Goal: Information Seeking & Learning: Learn about a topic

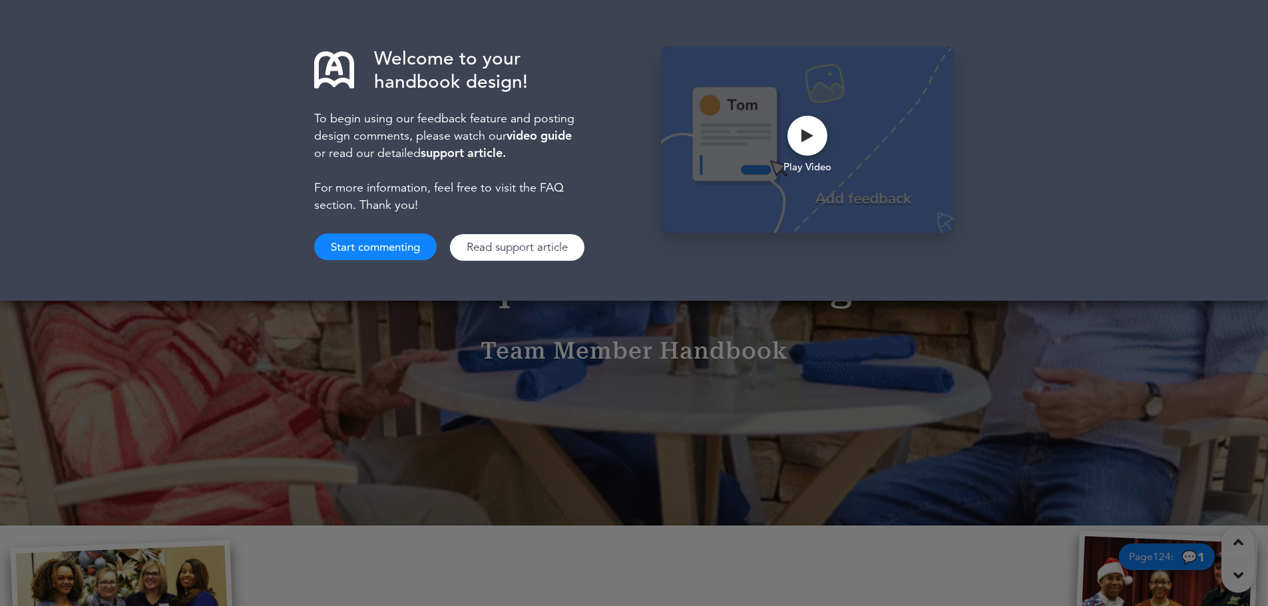
scroll to position [67, 0]
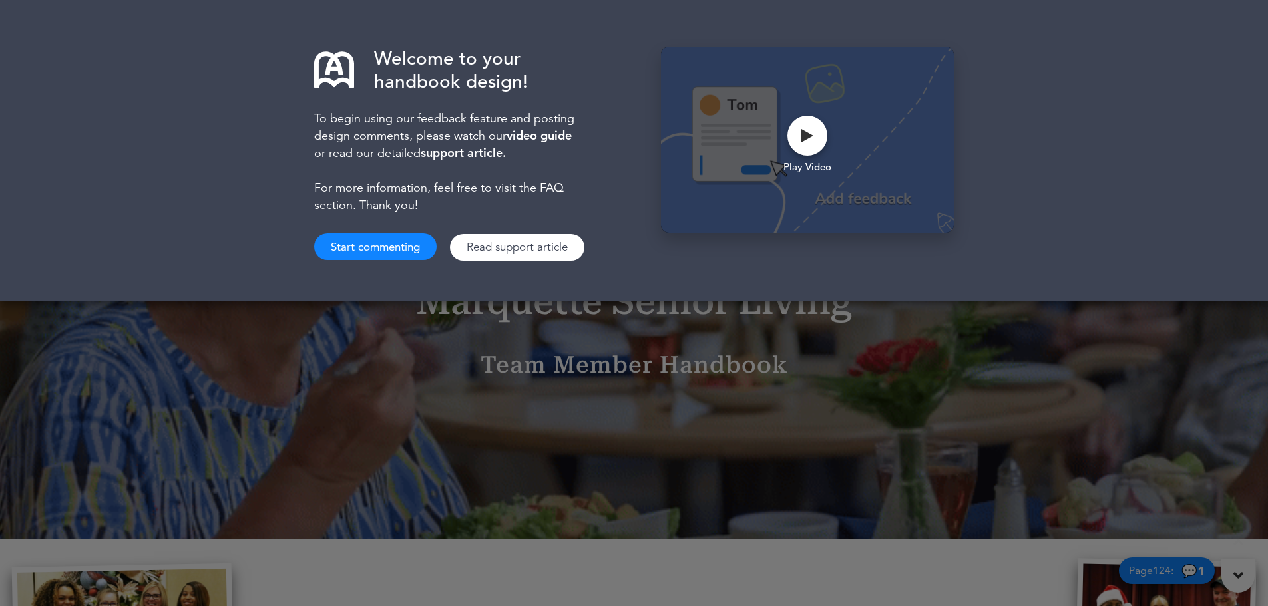
click at [660, 395] on div "Welcome to your handbook design! To begin using our feedback feature and postin…" at bounding box center [634, 303] width 1268 height 606
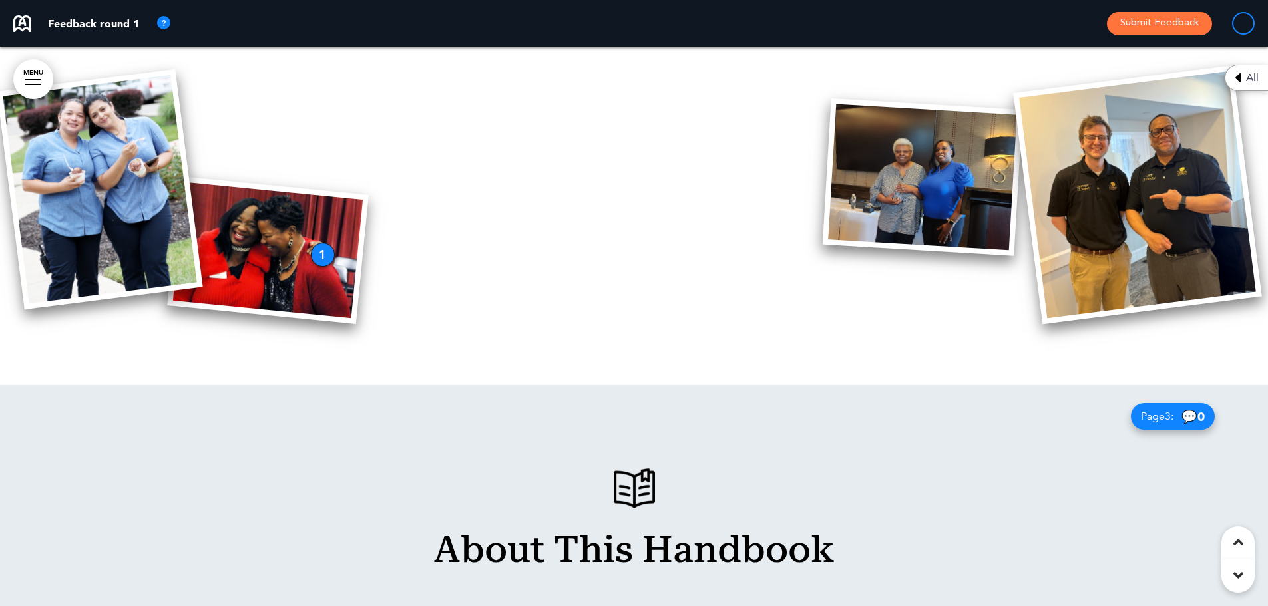
scroll to position [1664, 0]
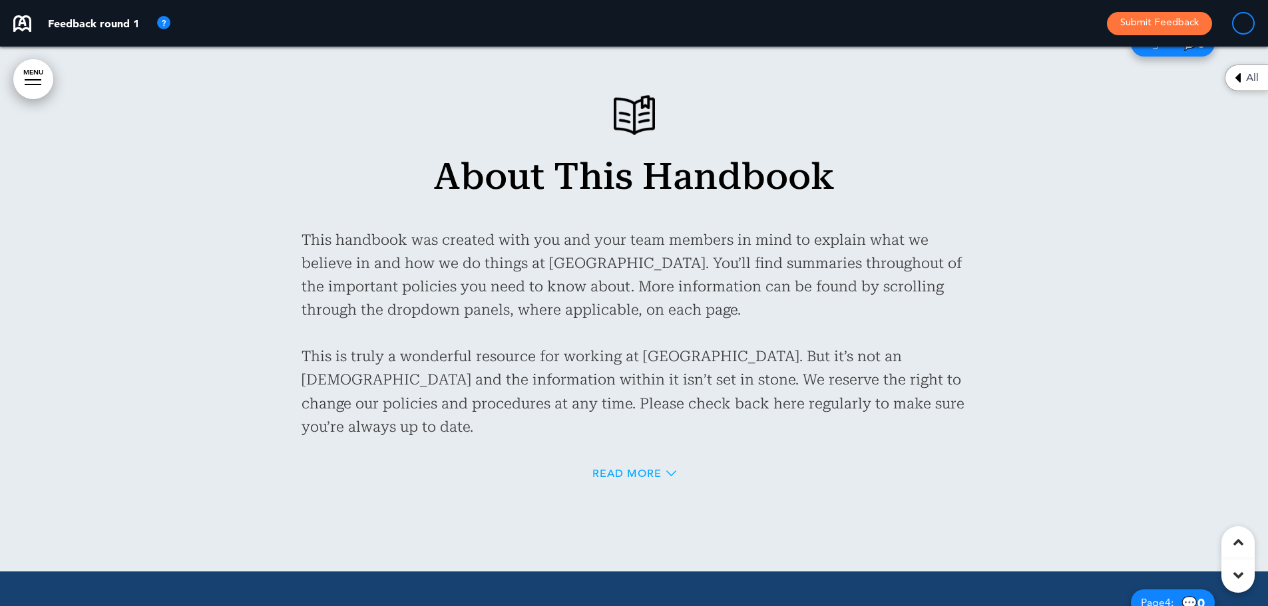
click at [623, 469] on span "Read More" at bounding box center [626, 474] width 69 height 11
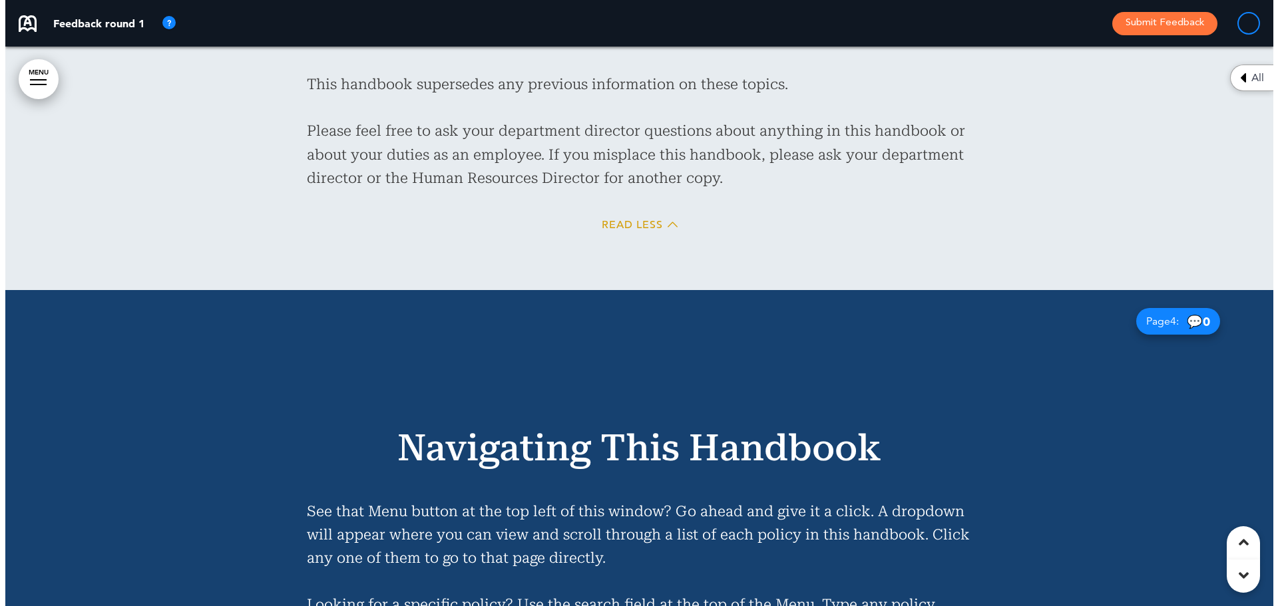
scroll to position [2529, 0]
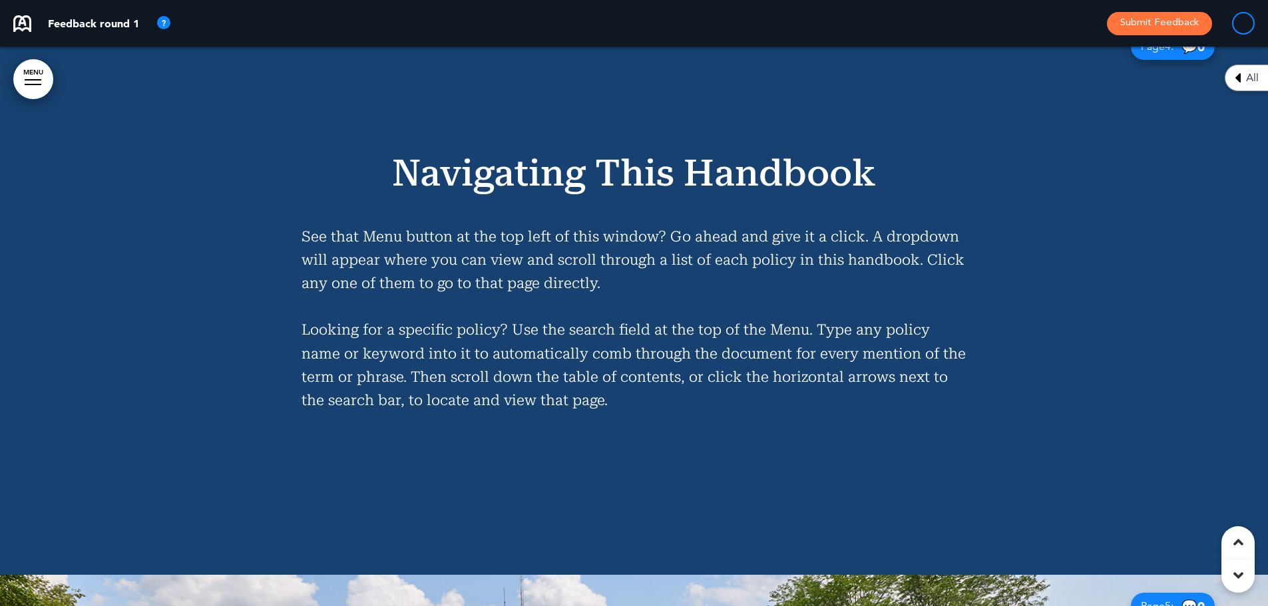
click at [21, 65] on link "MENU" at bounding box center [33, 79] width 40 height 40
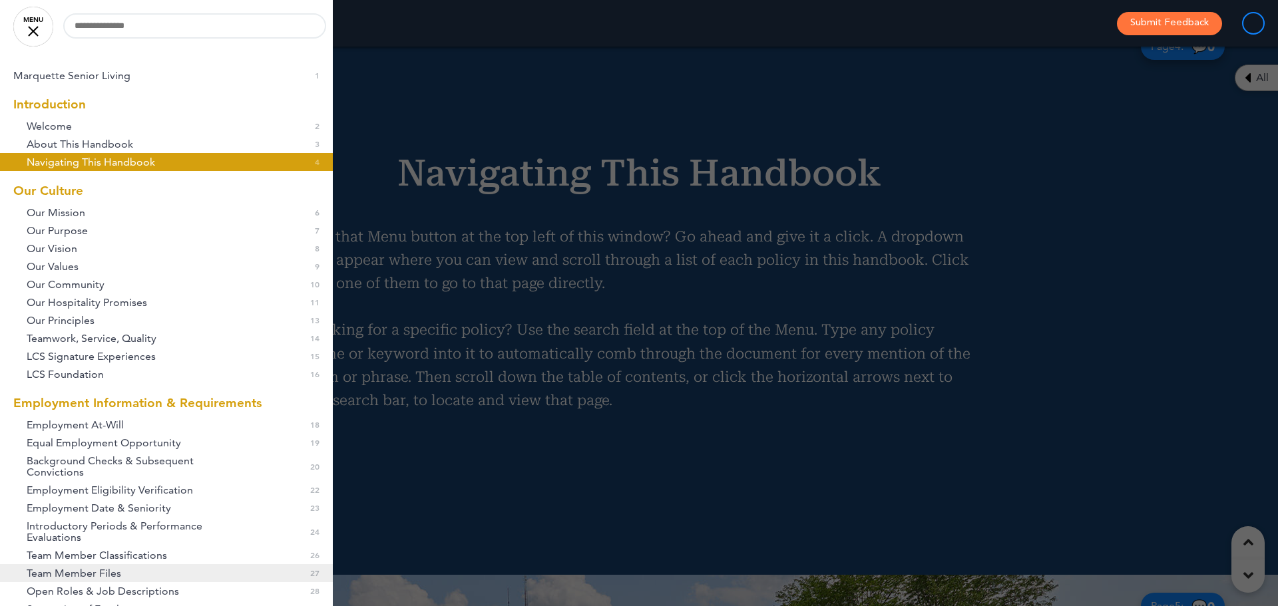
click at [184, 564] on link "Team Member Files 0 27" at bounding box center [166, 573] width 333 height 18
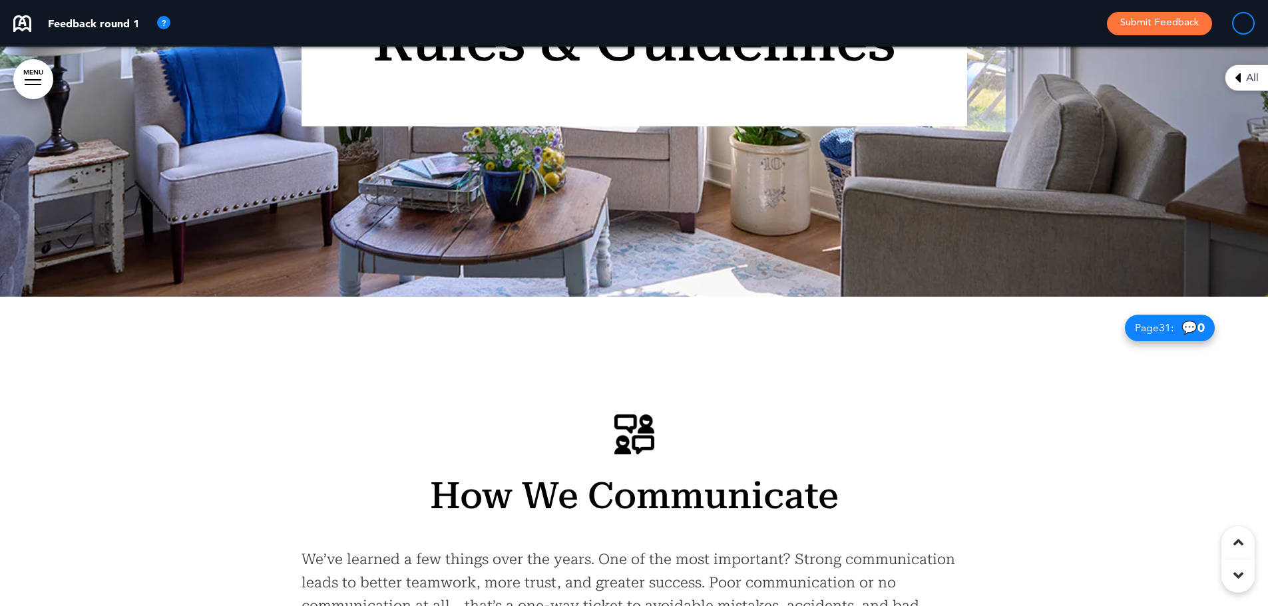
scroll to position [23141, 0]
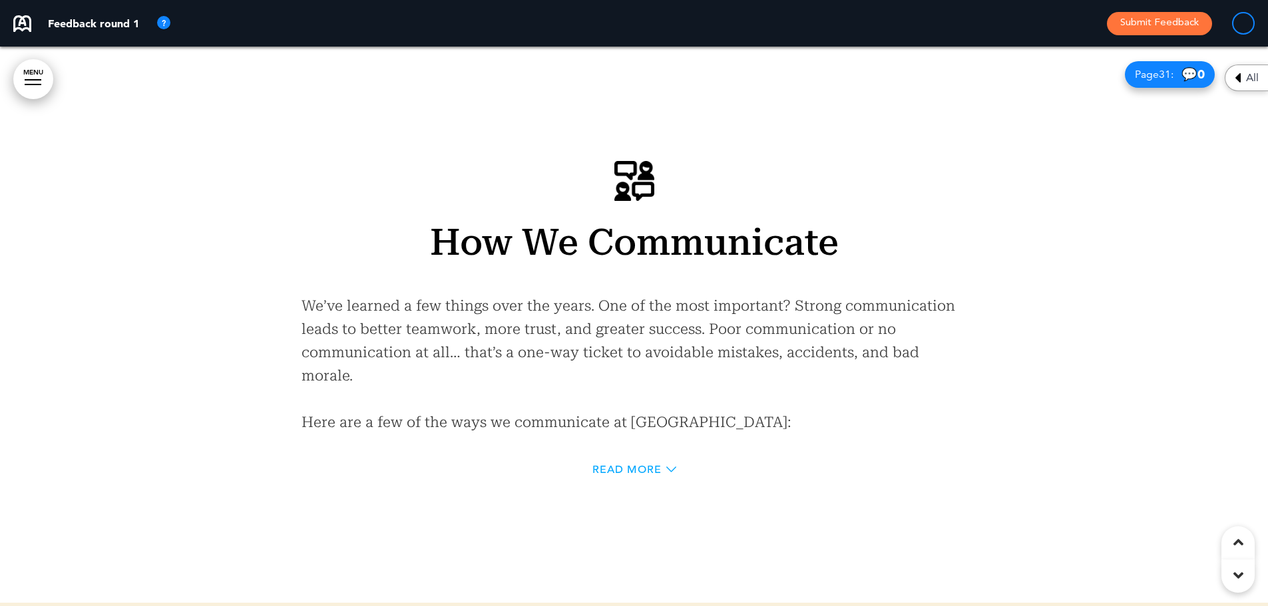
click at [648, 465] on span "Read More" at bounding box center [626, 470] width 69 height 11
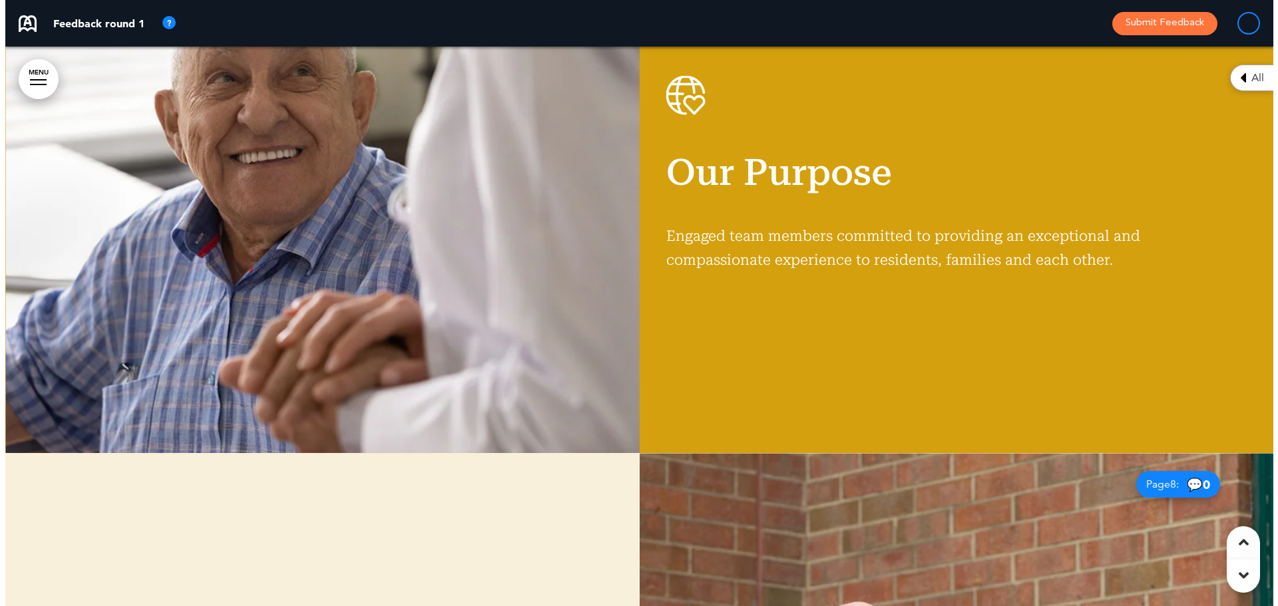
scroll to position [0, 0]
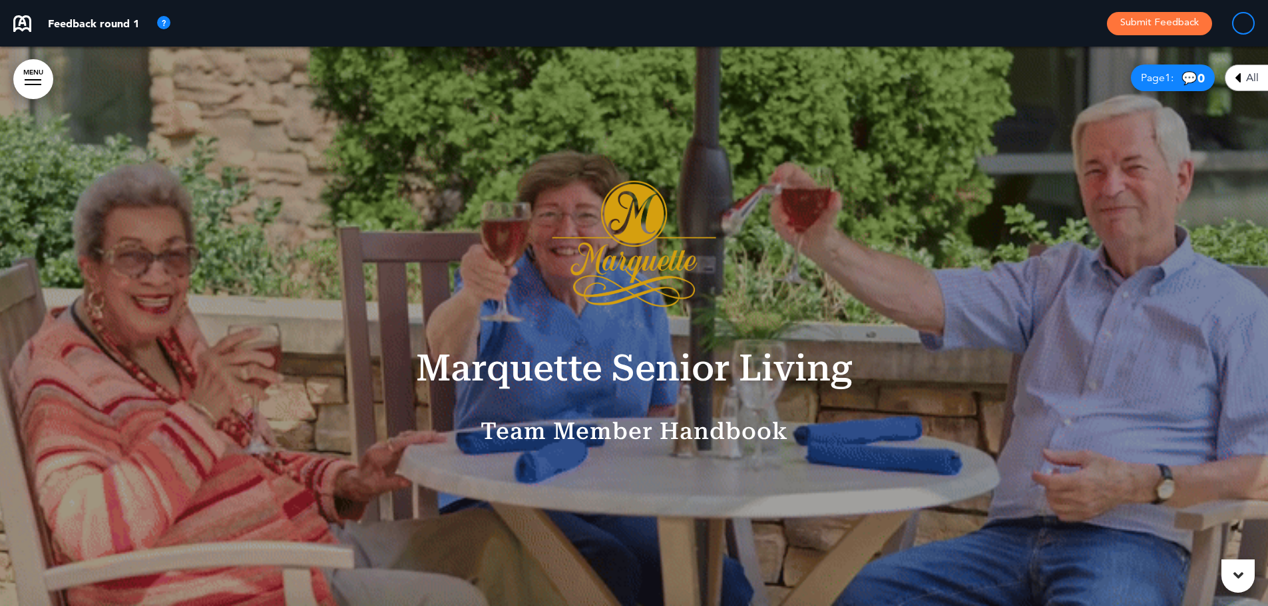
click at [27, 72] on link "MENU" at bounding box center [33, 79] width 40 height 40
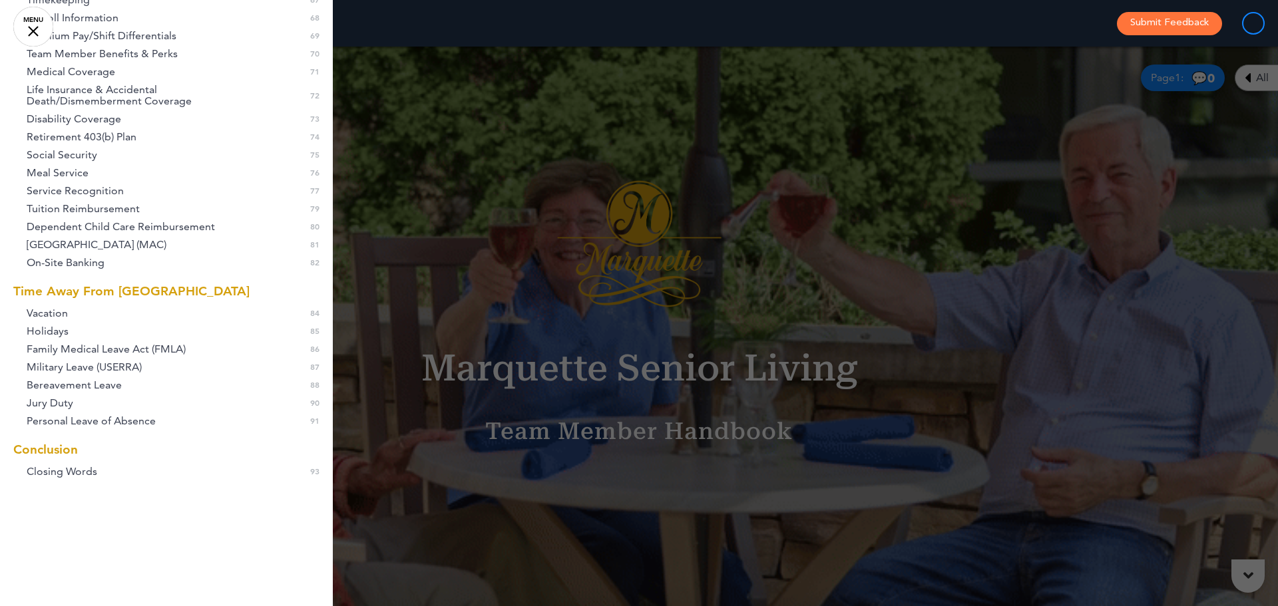
scroll to position [1287, 0]
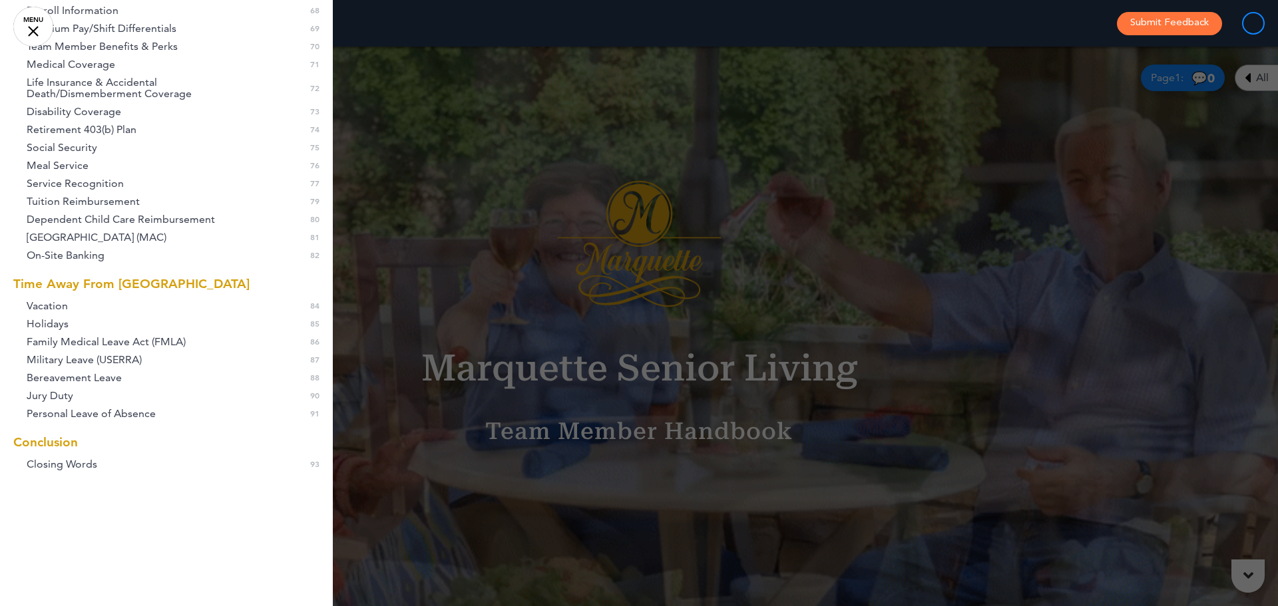
click at [554, 174] on div at bounding box center [639, 303] width 1278 height 606
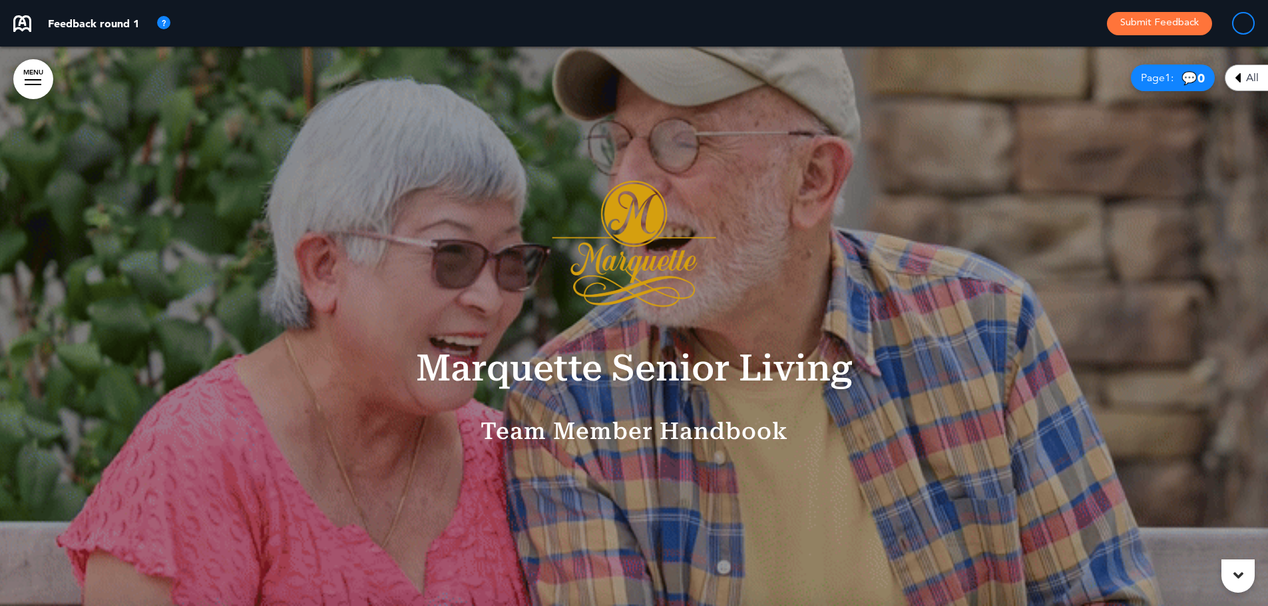
click at [1254, 77] on span "All" at bounding box center [1252, 78] width 13 height 11
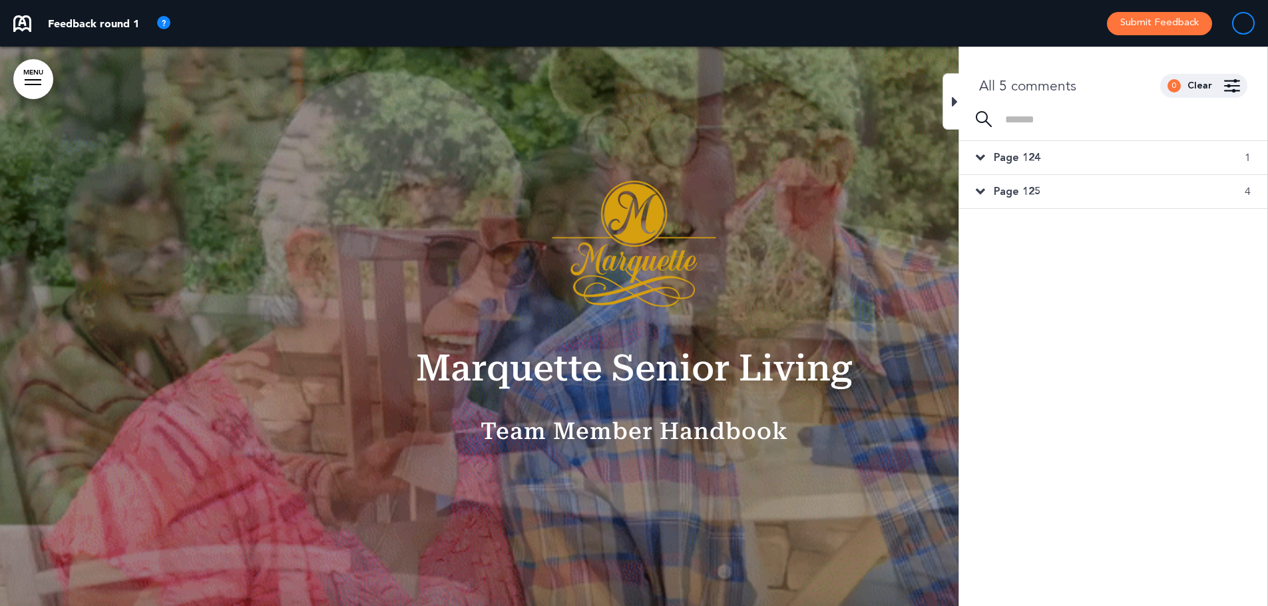
click at [28, 87] on link "MENU" at bounding box center [33, 79] width 40 height 40
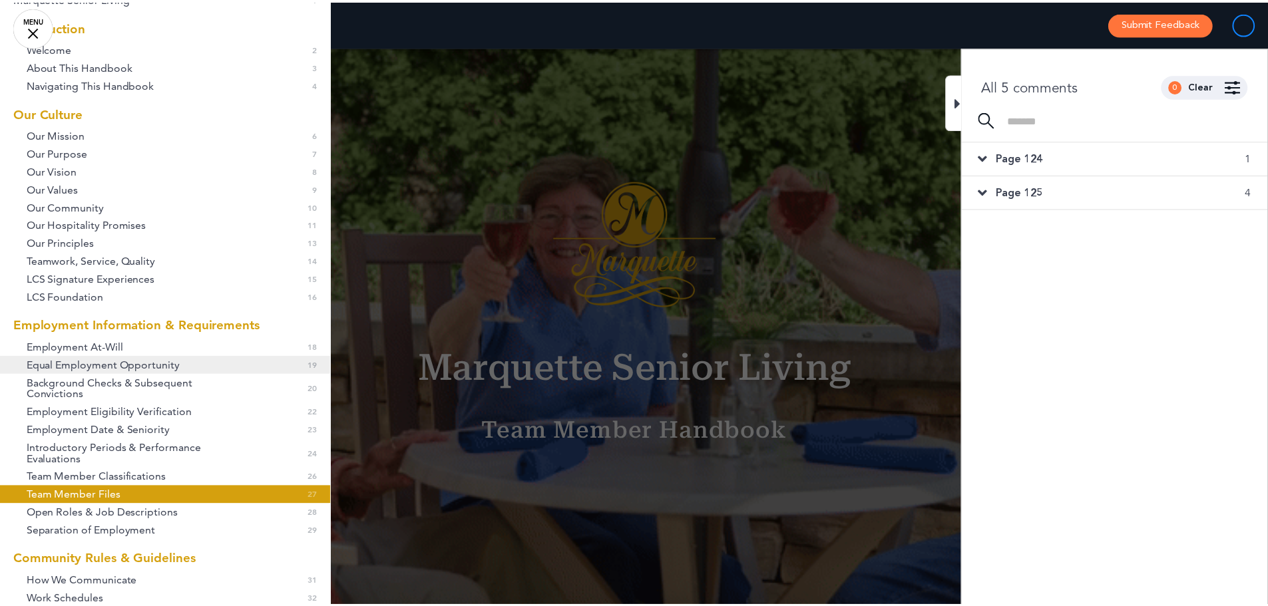
scroll to position [0, 0]
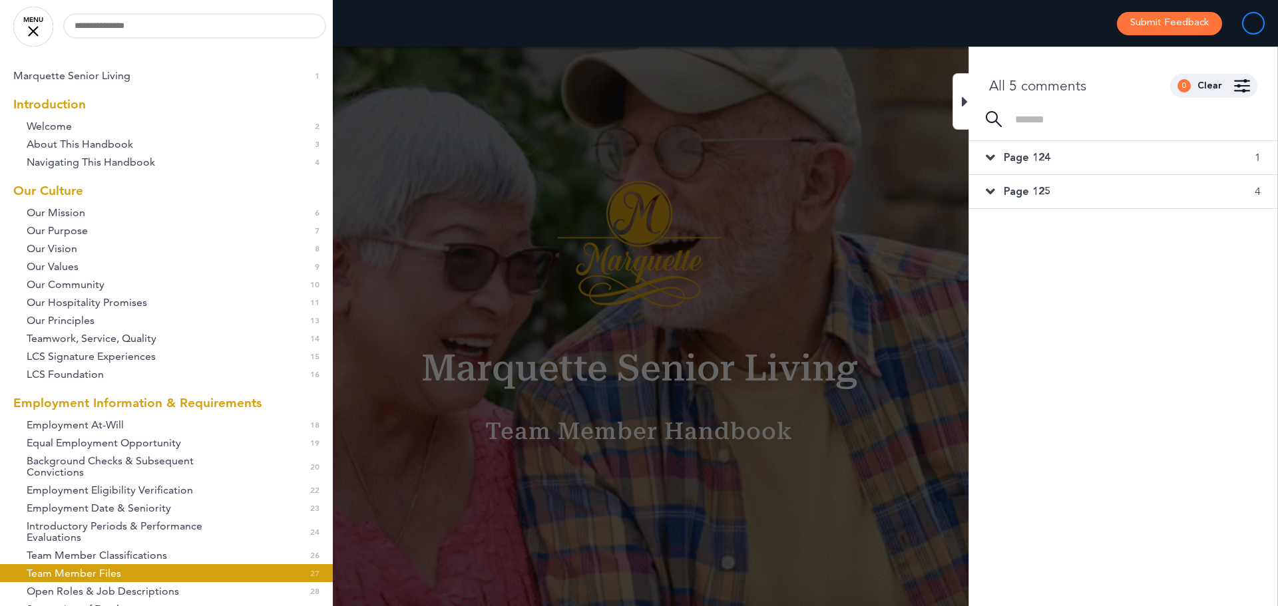
click at [485, 234] on div at bounding box center [639, 303] width 1278 height 606
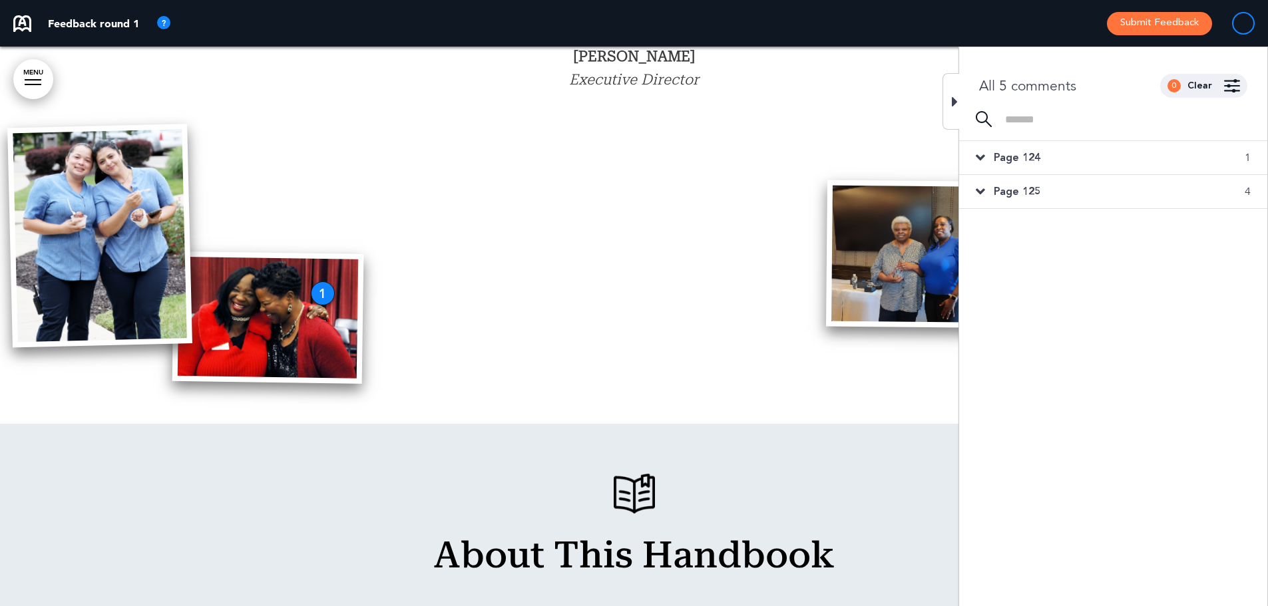
scroll to position [1265, 0]
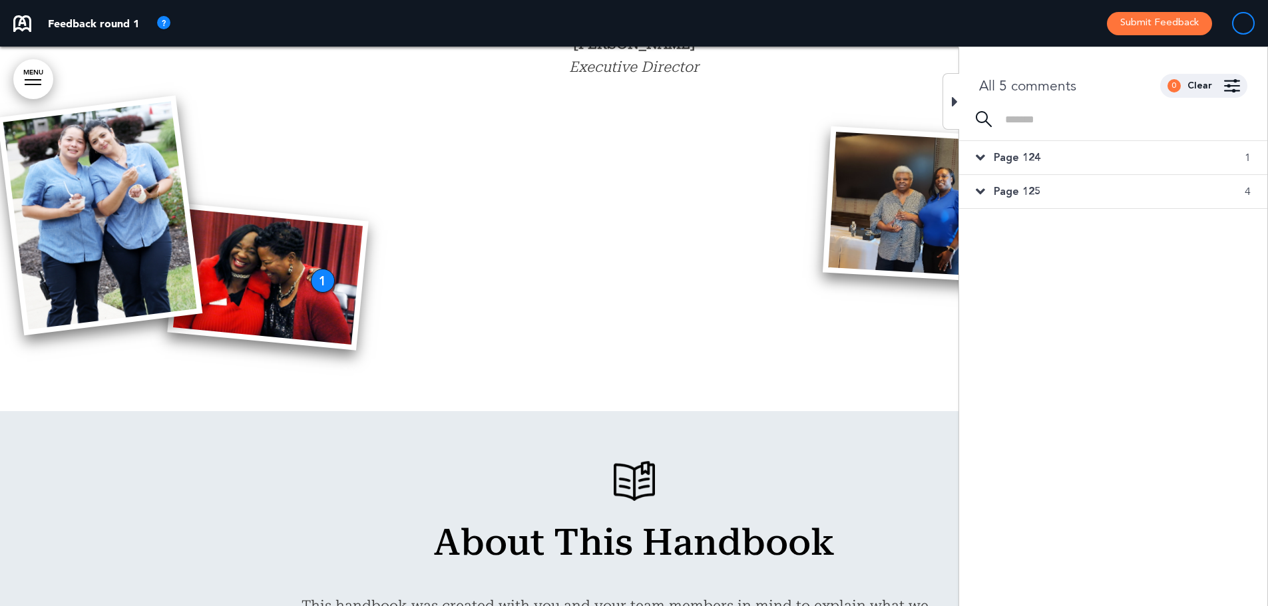
click at [958, 108] on div at bounding box center [950, 101] width 17 height 57
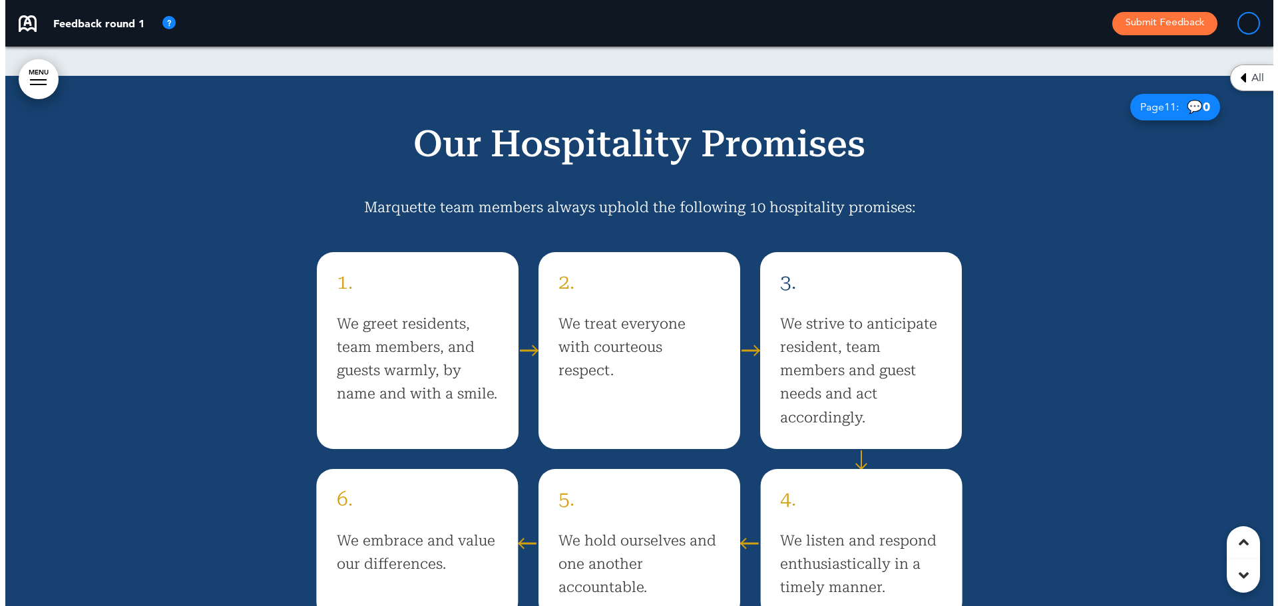
scroll to position [7487, 0]
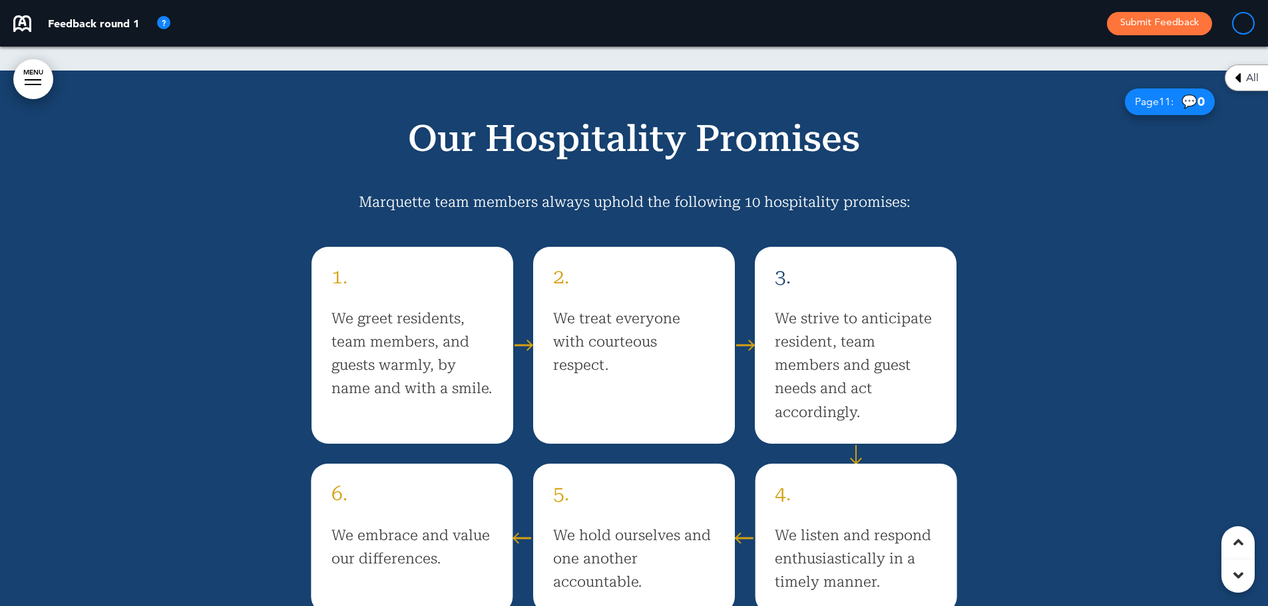
click at [41, 83] on link "MENU" at bounding box center [33, 79] width 40 height 40
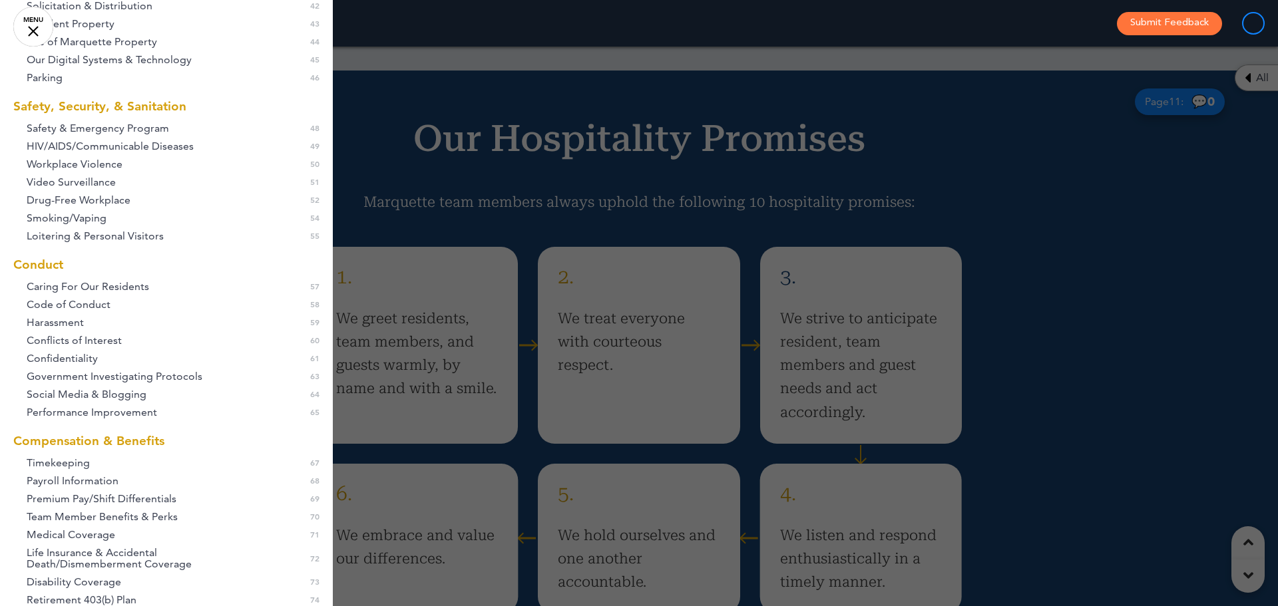
scroll to position [1132, 0]
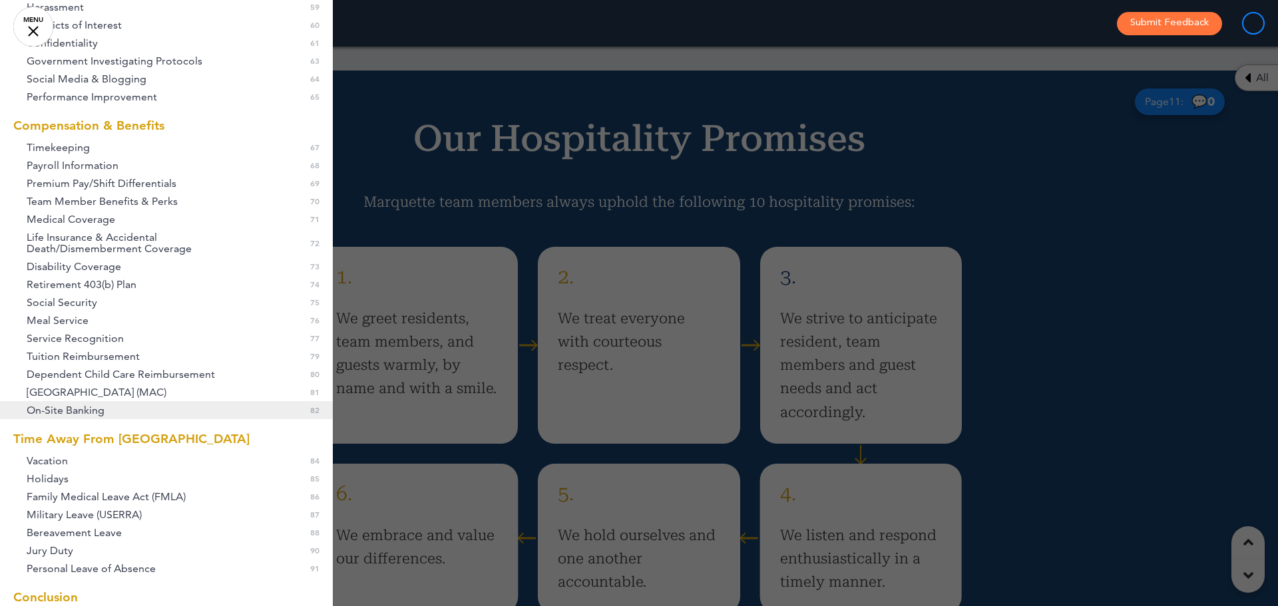
click at [191, 407] on link "On-Site Banking 0 82" at bounding box center [166, 410] width 333 height 18
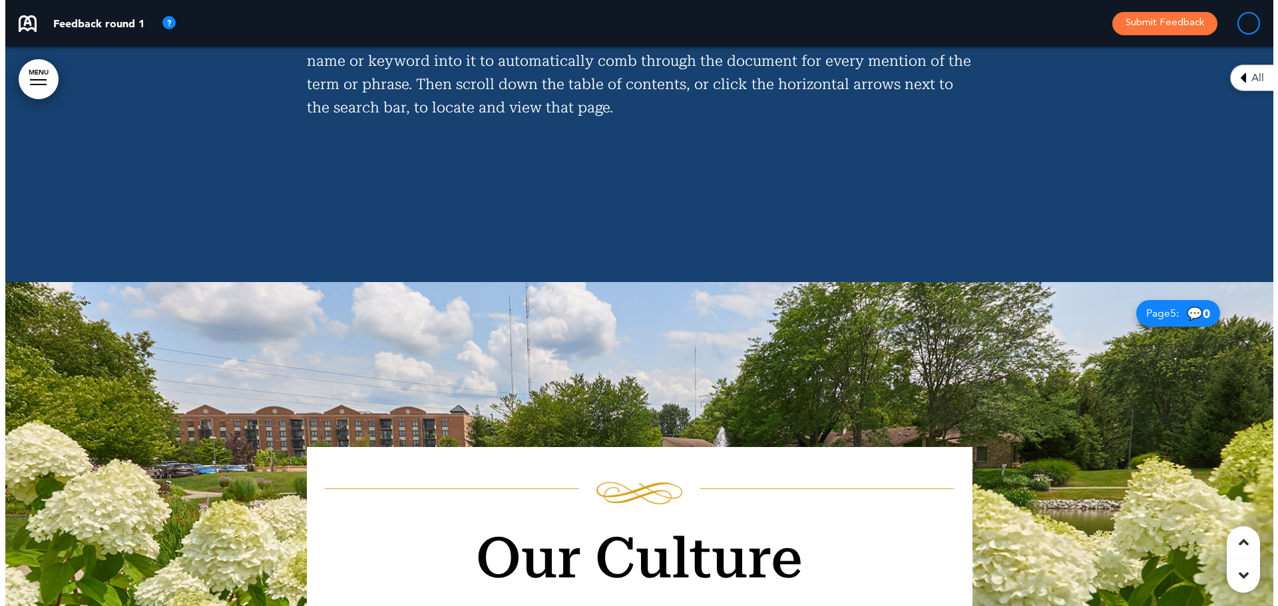
scroll to position [3052, 0]
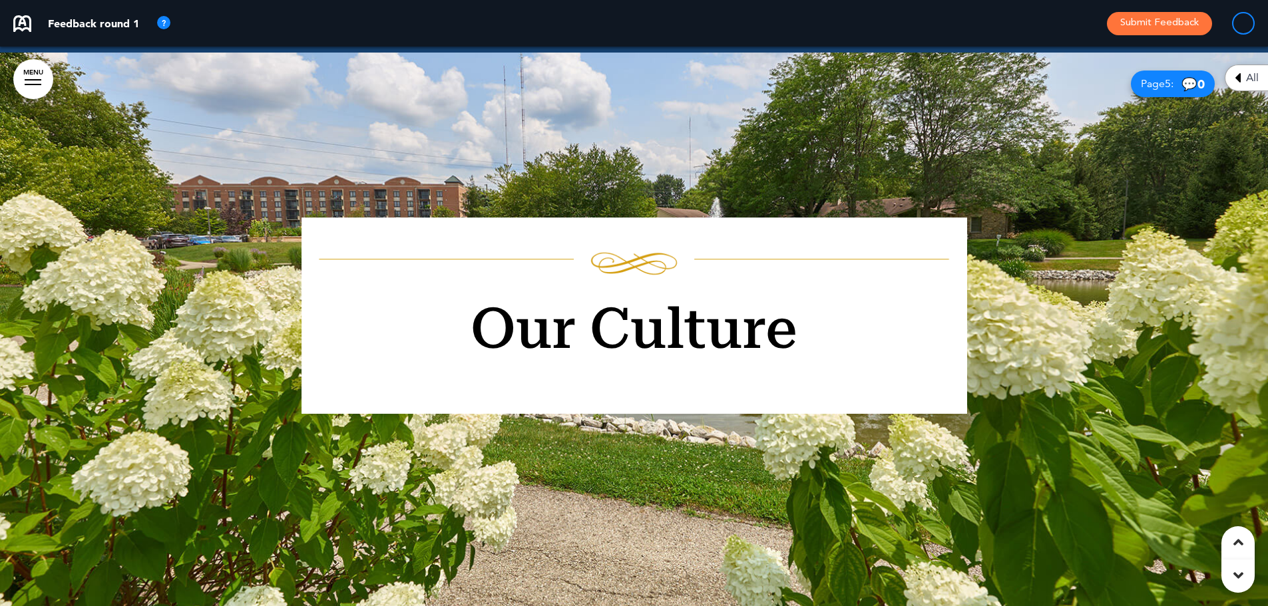
click at [39, 61] on link "MENU" at bounding box center [33, 79] width 40 height 40
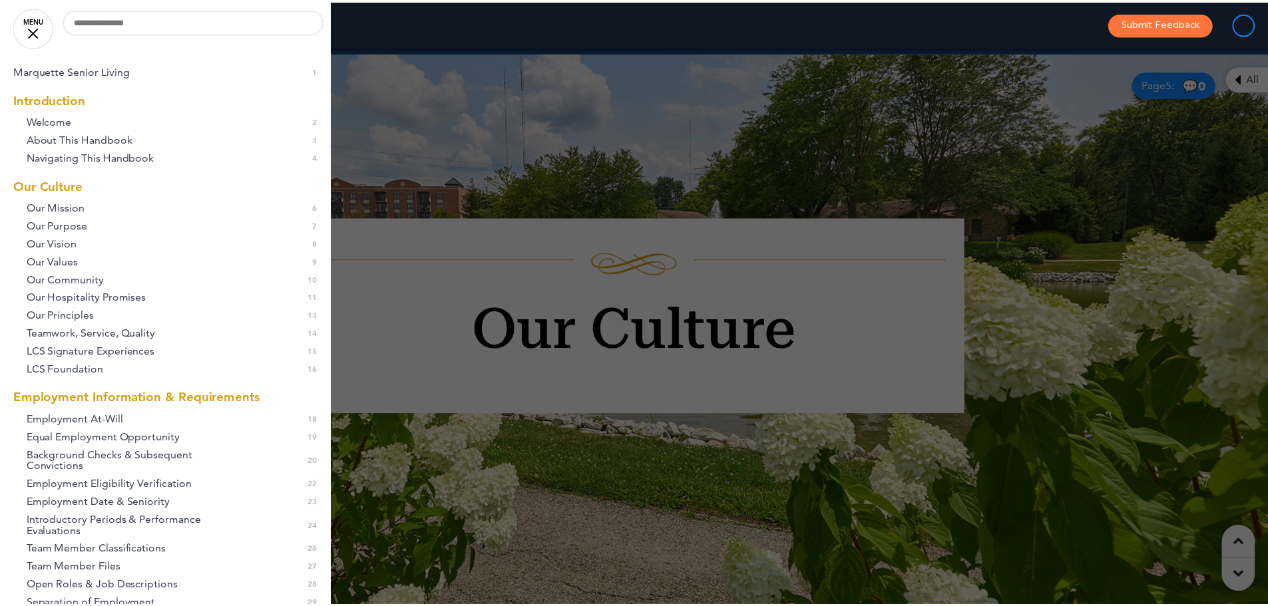
scroll to position [0, 0]
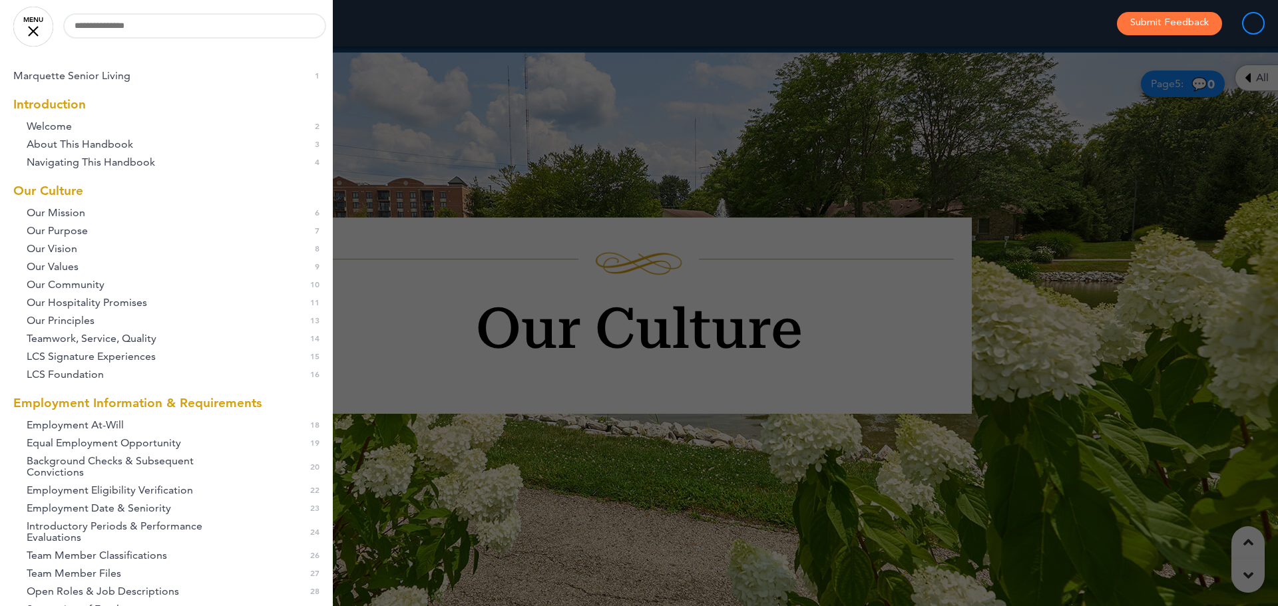
click at [793, 124] on div at bounding box center [639, 303] width 1278 height 606
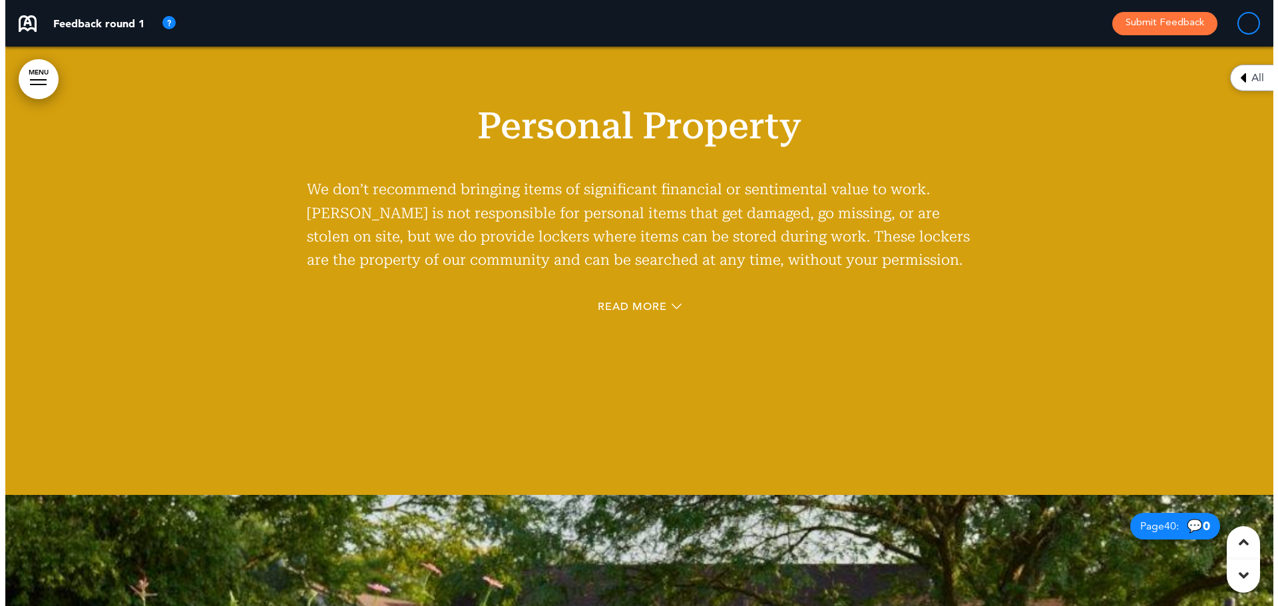
scroll to position [30737, 0]
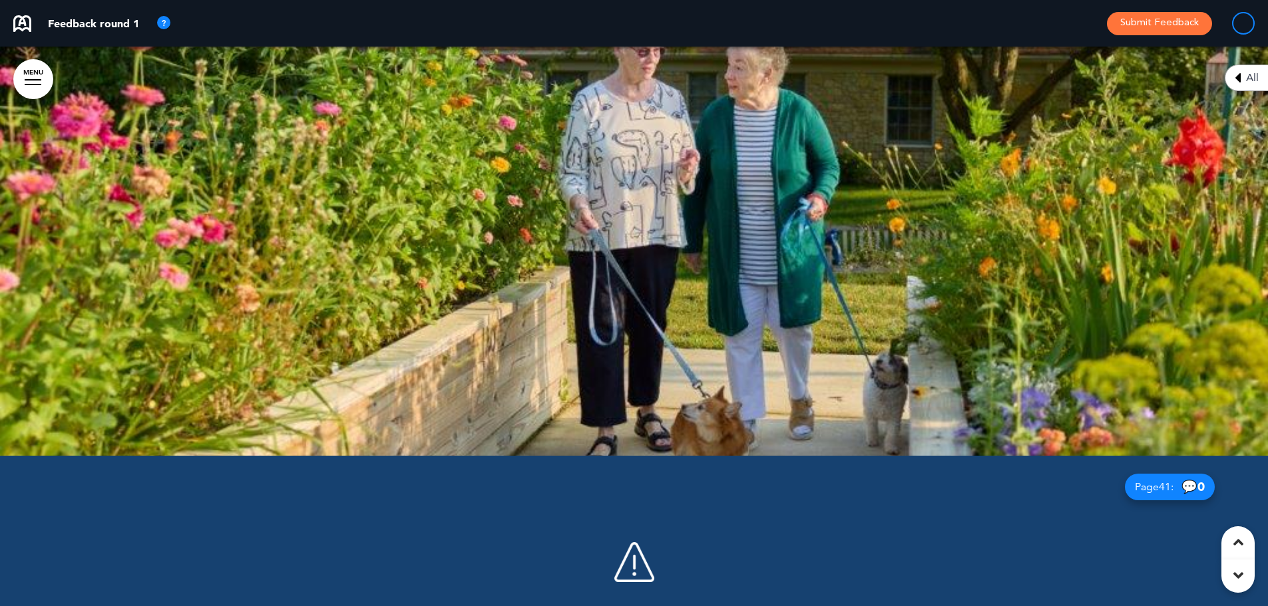
click at [43, 71] on link "MENU" at bounding box center [33, 79] width 40 height 40
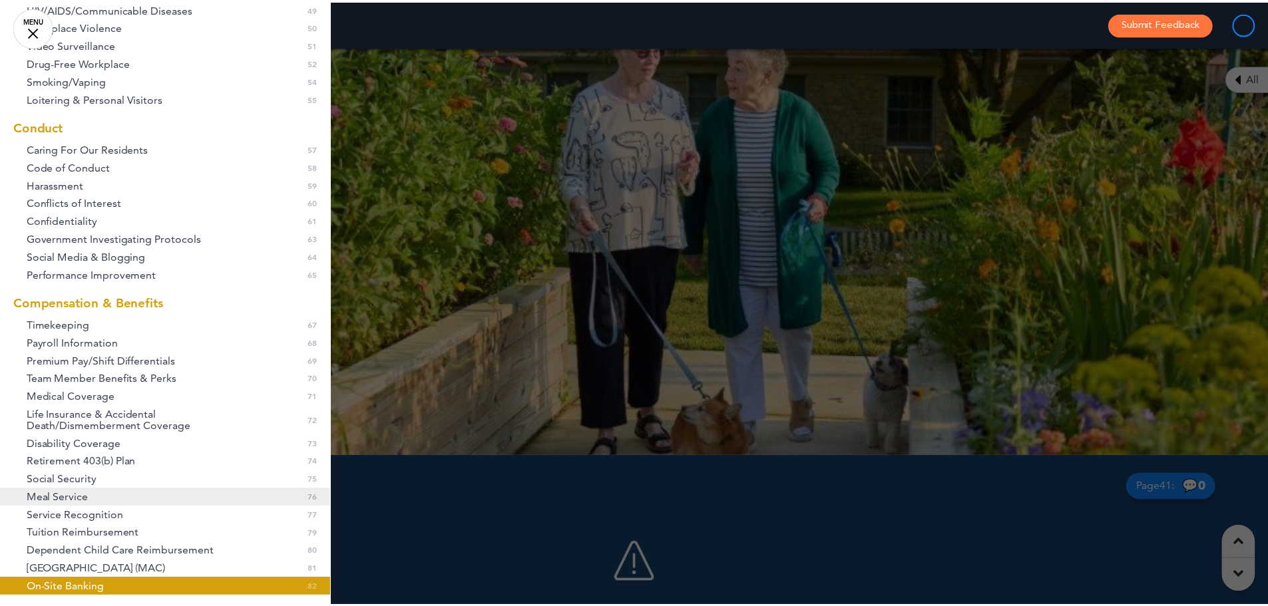
scroll to position [887, 0]
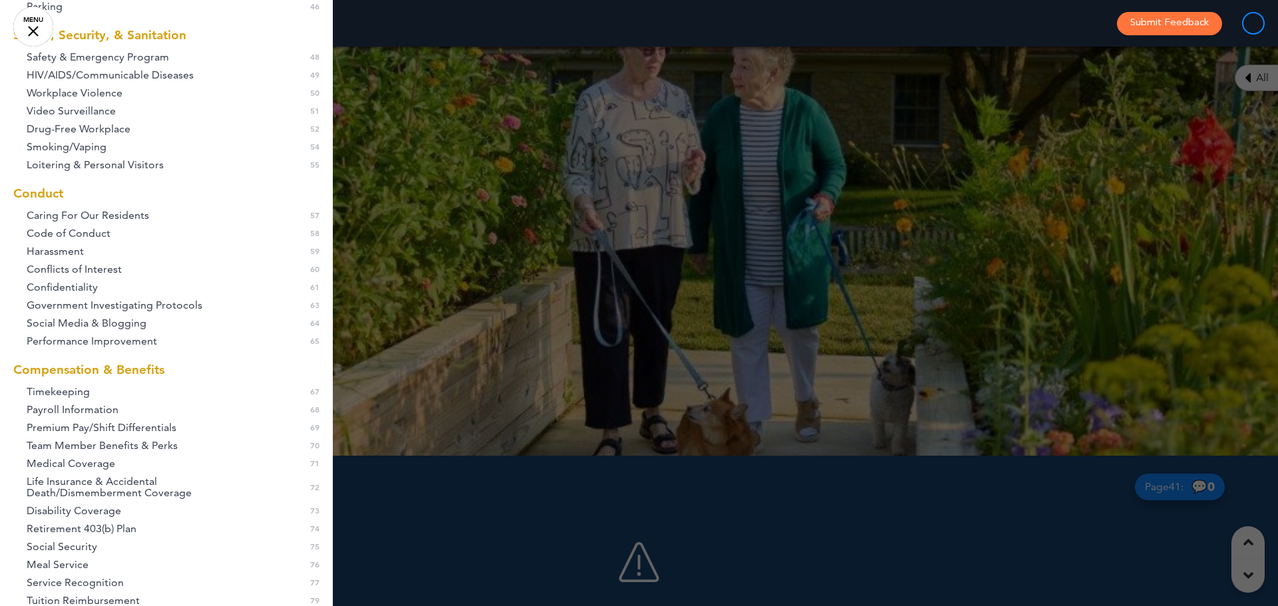
click at [568, 276] on div at bounding box center [639, 303] width 1278 height 606
